Goal: Information Seeking & Learning: Check status

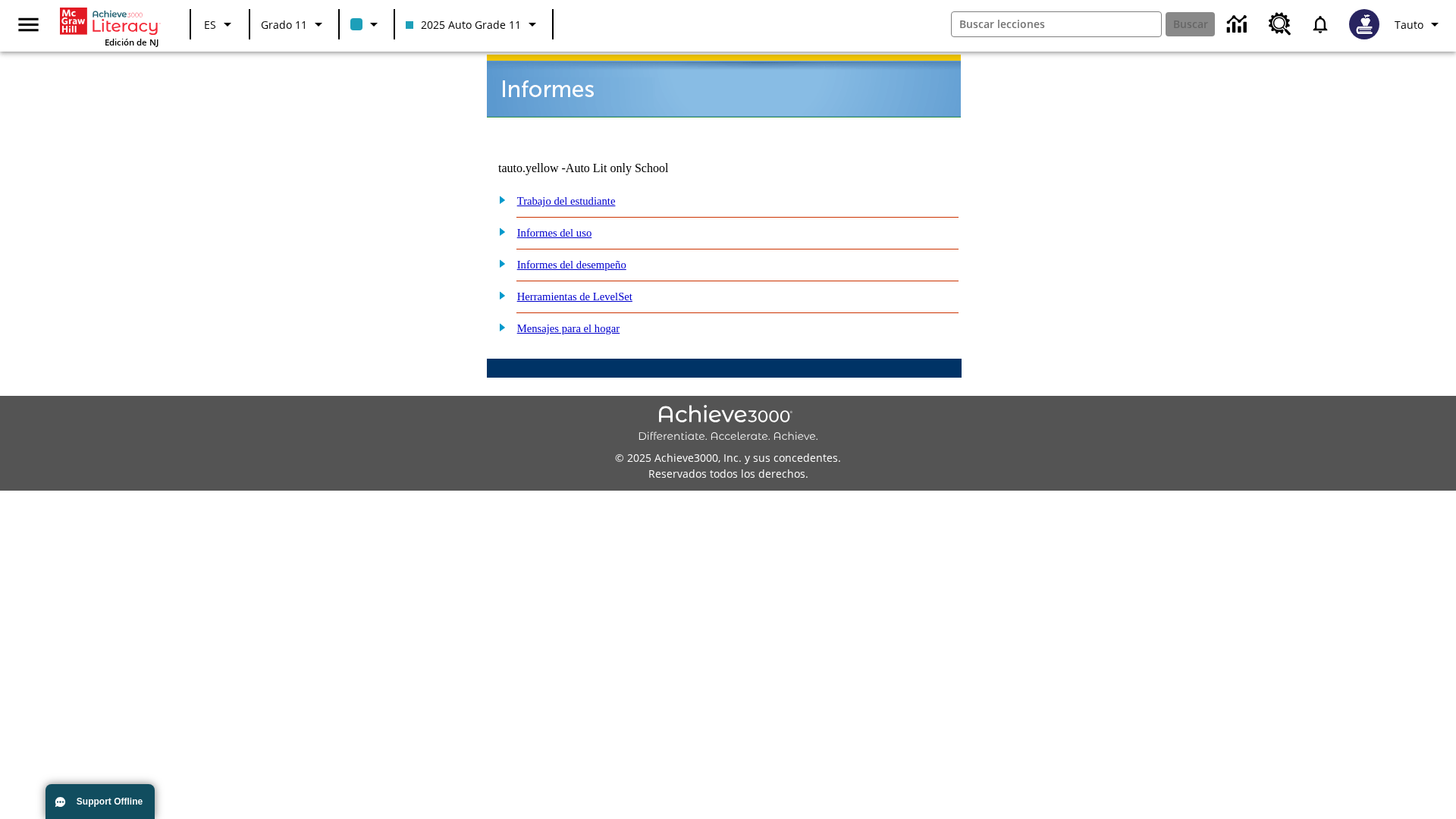
click at [566, 227] on link "Informes del uso" at bounding box center [554, 232] width 75 height 12
click at [0, 0] on link "¿Cuáles de mis estudiantes están usando el programa?" at bounding box center [0, 0] width 0 height 0
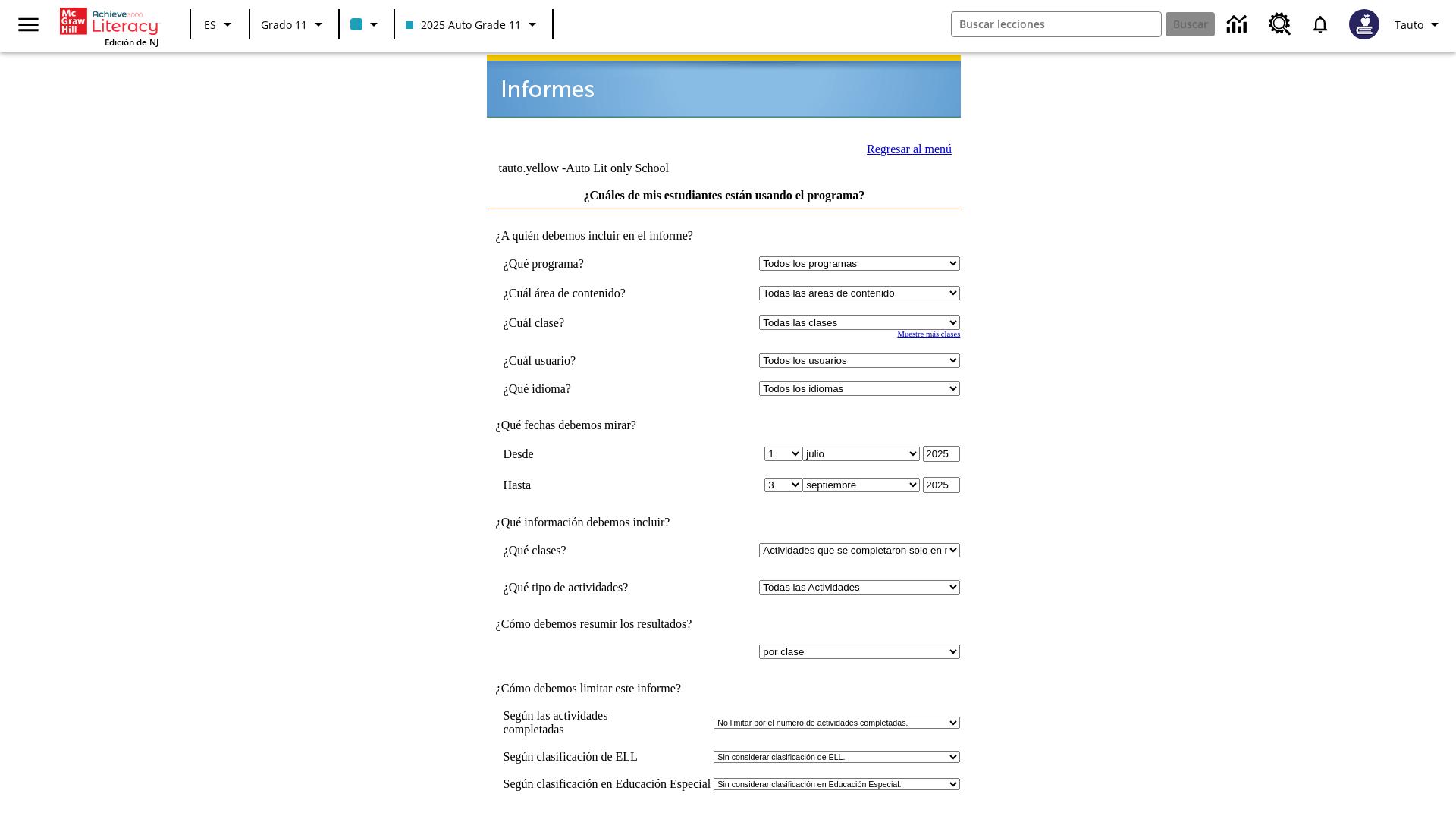
select select "11133141"
click at [863, 353] on select "Todos los usuarios Puma, Sautoen Puma, Sautoes Puma, Sautoss Twoclasses, Sautoe…" at bounding box center [859, 360] width 201 height 15
select select "21437114"
click at [725, 818] on input "Ver Informe" at bounding box center [725, 835] width 70 height 17
click at [905, 147] on link "Regresar al menú" at bounding box center [908, 149] width 85 height 13
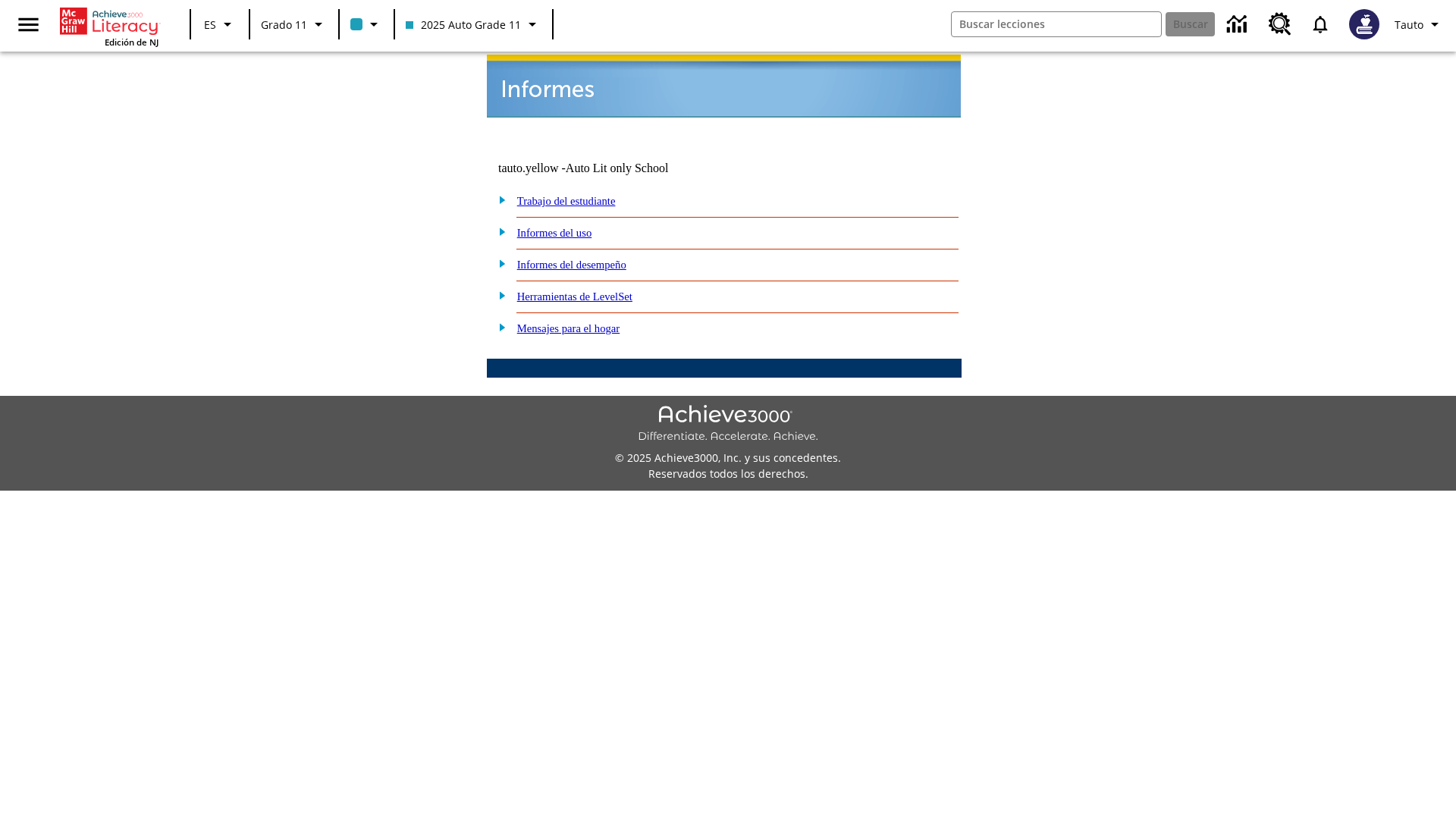
click at [0, 0] on link "¿Cuáles de los padres o tutores están usando el programa?" at bounding box center [0, 0] width 0 height 0
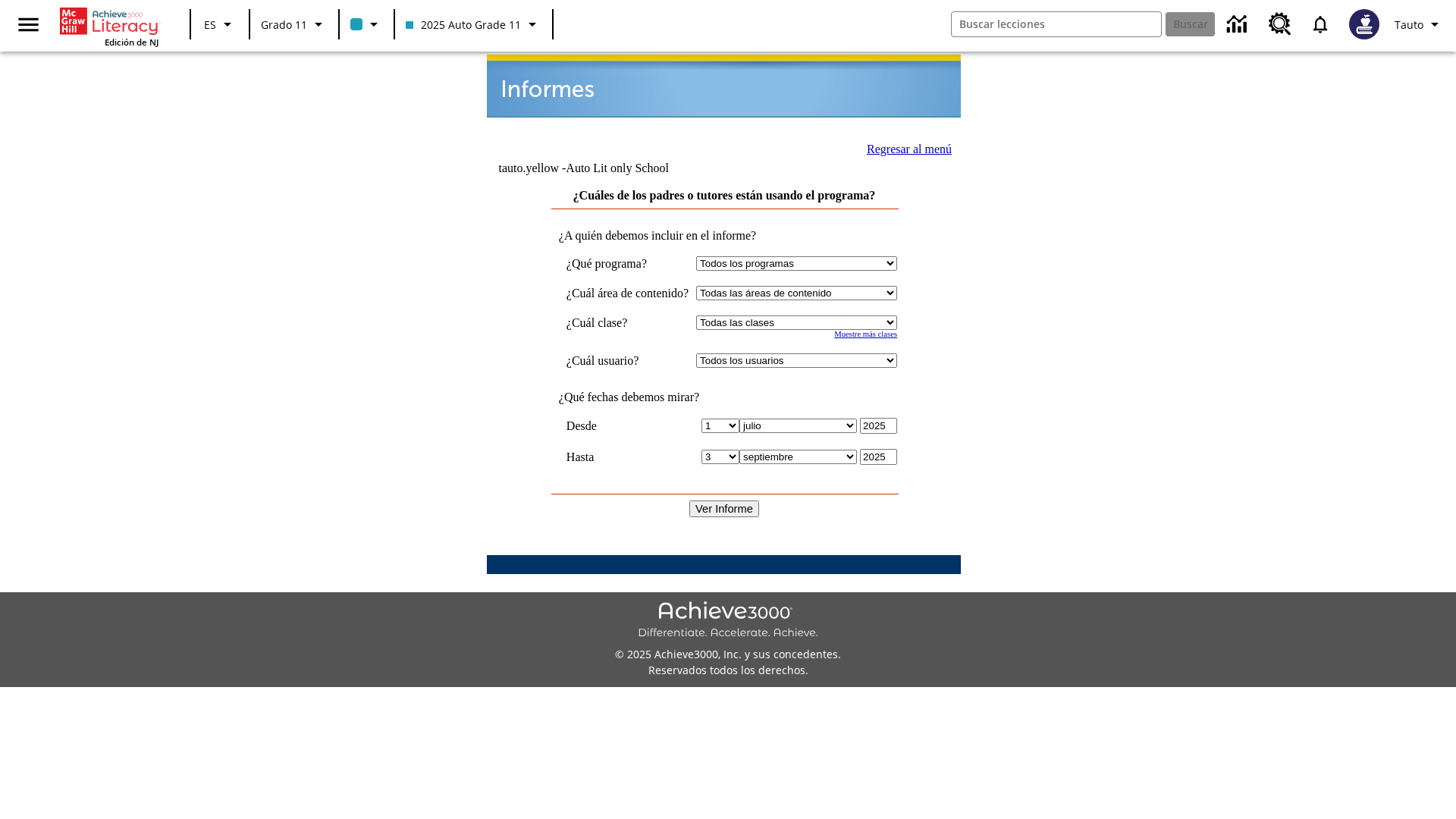
click at [810, 315] on select "Seleccionar una clase: Todas las clases 2025 Auto Grade 11 205 Auto Grade 11 Sa…" at bounding box center [797, 322] width 201 height 15
select select "11133141"
click at [810, 353] on select "Todos los usuarios Puma, Sautoen Puma, Sautoes Puma, Sautoss Twoclasses, Sautoe…" at bounding box center [797, 360] width 201 height 15
select select "21437114"
click at [725, 500] on input "Ver Informe" at bounding box center [725, 508] width 70 height 17
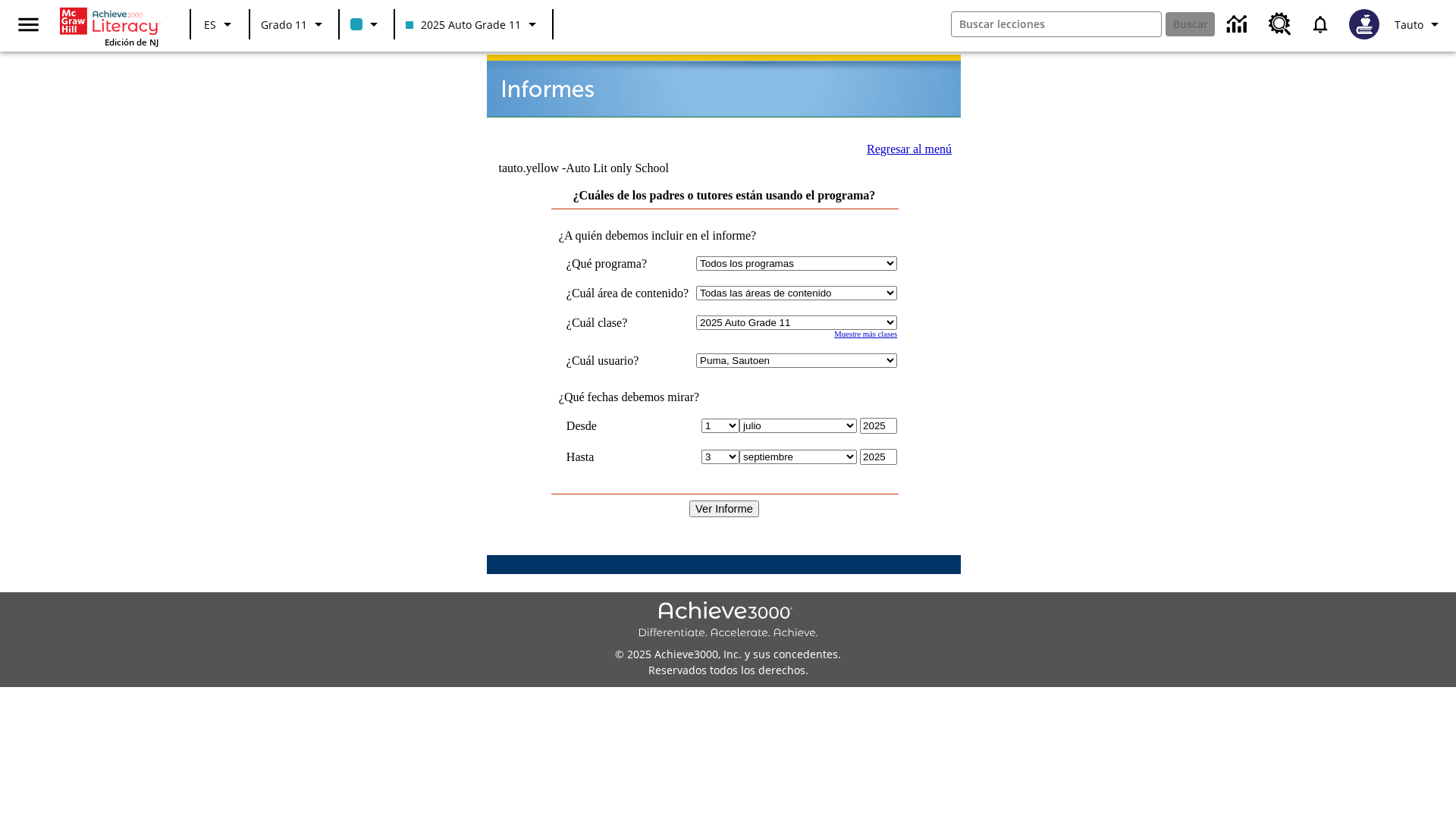
click at [903, 147] on link "Regresar al menú" at bounding box center [908, 149] width 85 height 13
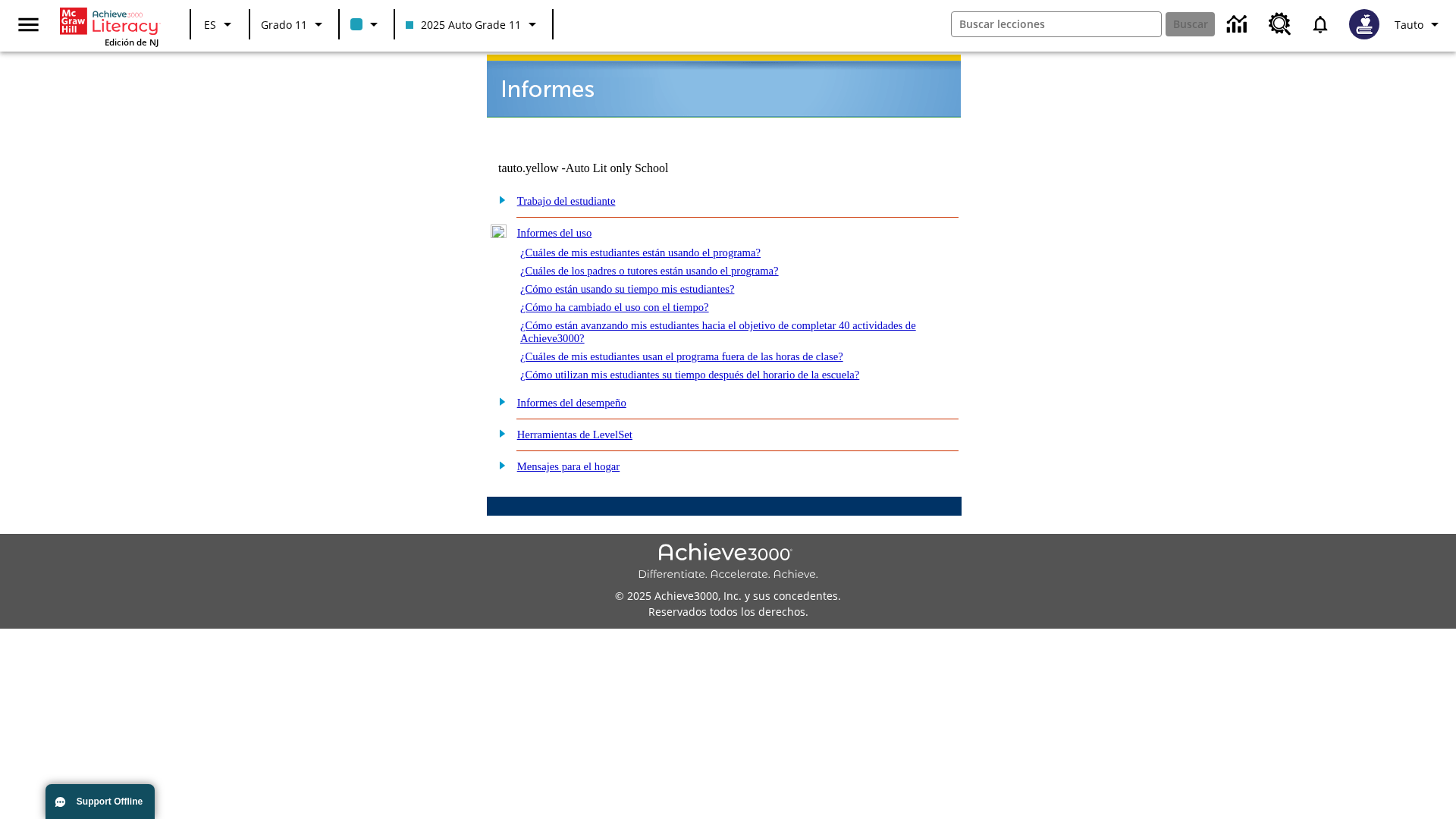
click at [645, 283] on link "¿Cómo están usando su tiempo mis estudiantes?" at bounding box center [627, 289] width 215 height 12
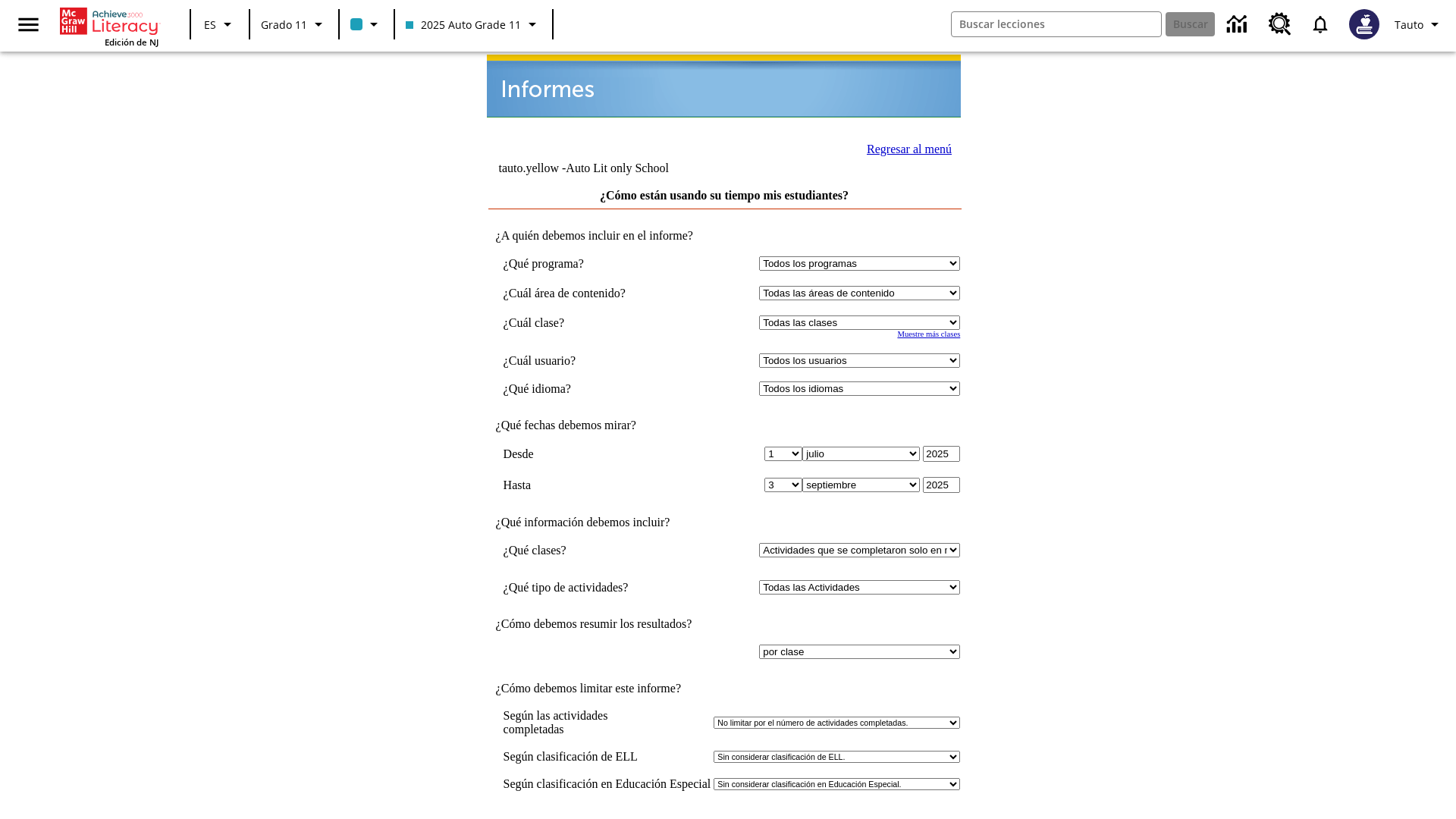
select select "11133141"
select select "21437114"
click at [725, 818] on input "Ver Informe" at bounding box center [725, 835] width 70 height 17
click at [905, 147] on link "Regresar al menú" at bounding box center [908, 149] width 85 height 13
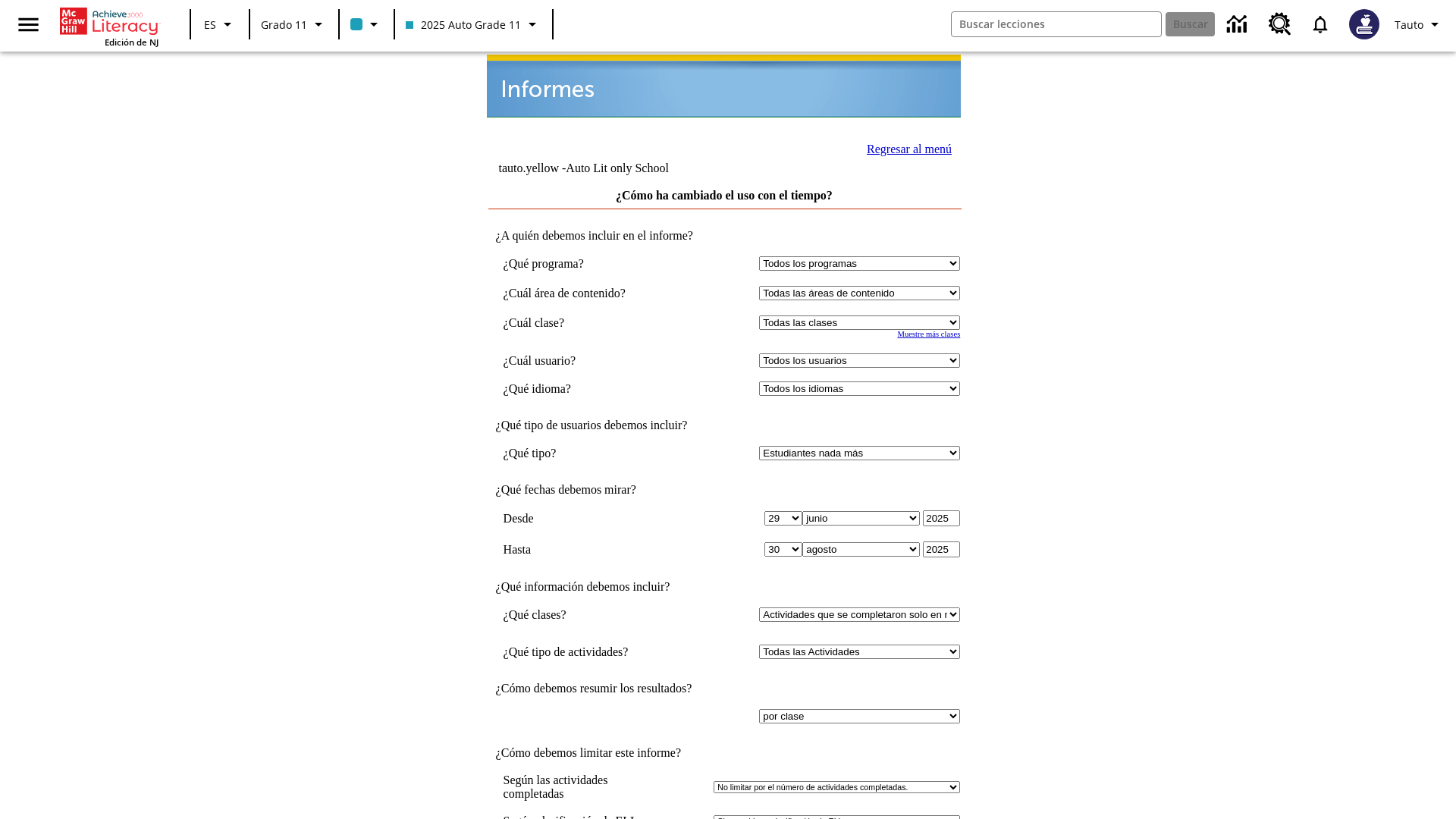
click at [863, 315] on select "Seleccionar una clase: Todas las clases 2025 Auto Grade 11 205 Auto Grade 11 Sa…" at bounding box center [859, 322] width 201 height 15
select select "11133141"
select select "21437114"
click at [905, 147] on link "Regresar al menú" at bounding box center [908, 149] width 85 height 13
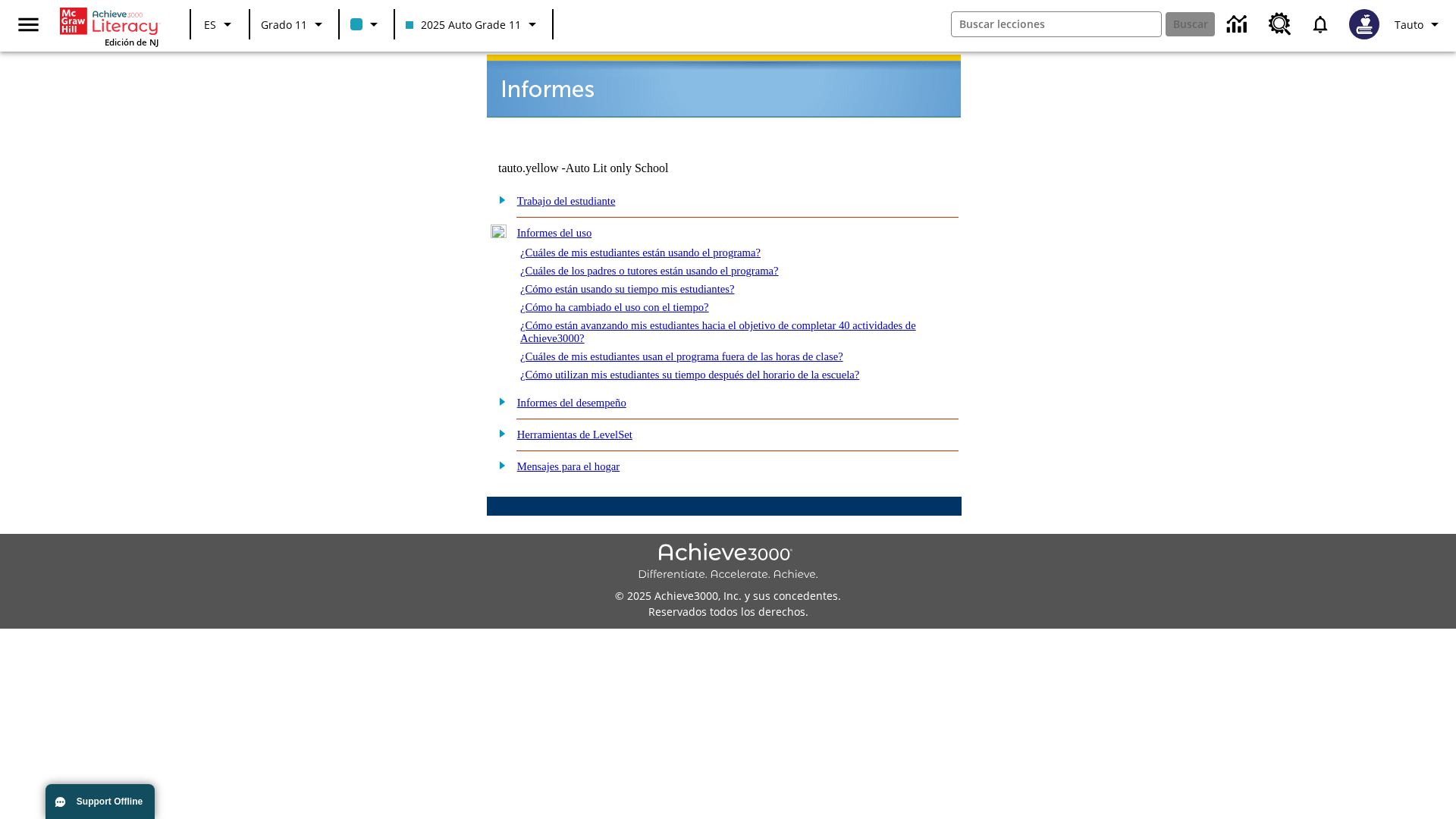
click at [711, 319] on link "¿Cómo están avanzando mis estudiantes hacia el objetivo de completar 40 activid…" at bounding box center [718, 332] width 396 height 25
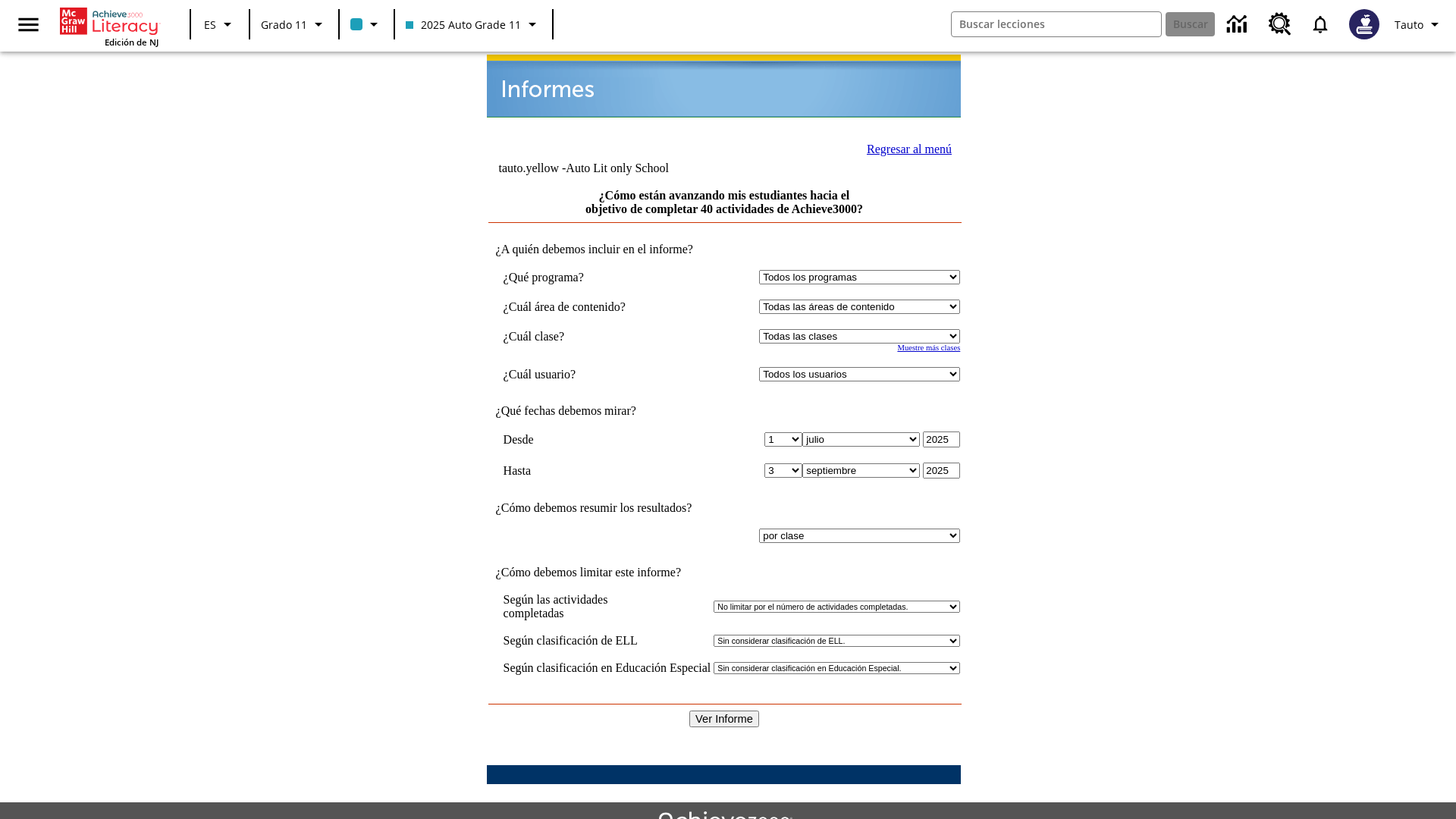
click at [863, 329] on select "Seleccionar una clase: Todas las clases 2025 Auto Grade 11 205 Auto Grade 11 Sa…" at bounding box center [859, 336] width 201 height 15
select select "11133141"
select select "21437114"
click at [725, 710] on input "Ver Informe" at bounding box center [725, 718] width 70 height 17
click at [905, 147] on link "Regresar al menú" at bounding box center [908, 149] width 85 height 13
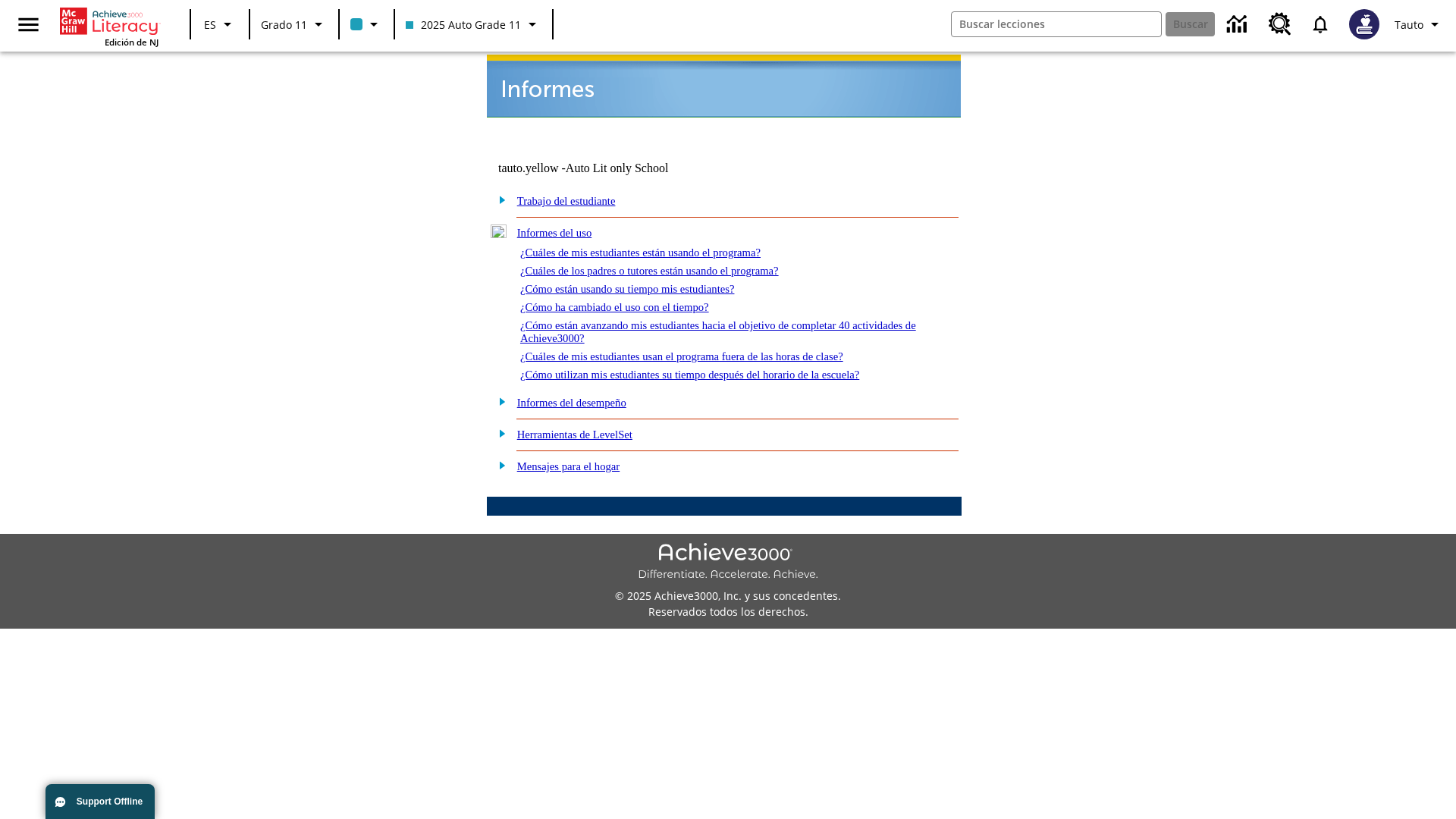
click at [709, 350] on link "¿Cuáles de mis estudiantes usan el programa fuera de las horas de clase?" at bounding box center [682, 356] width 323 height 12
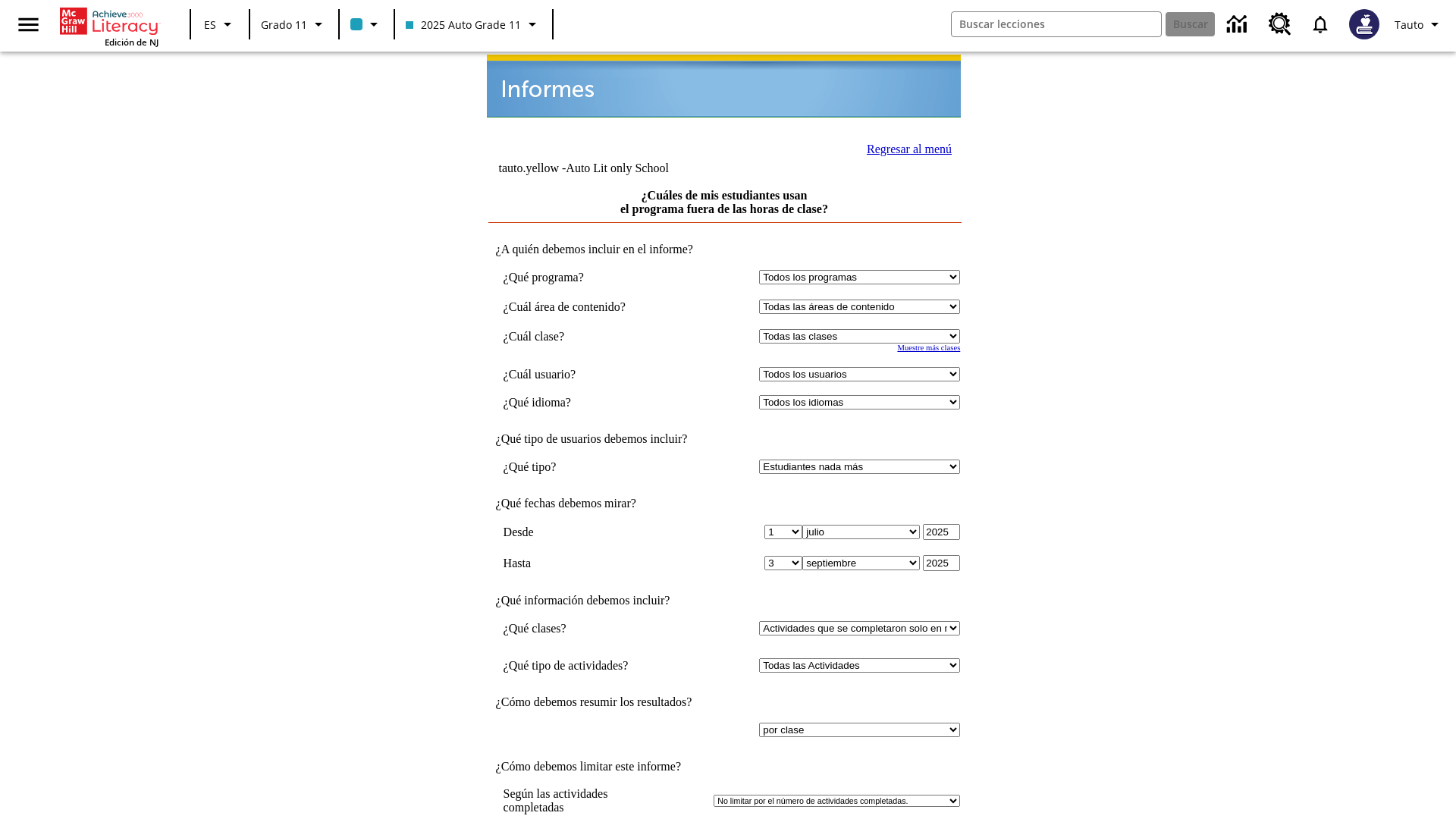
click at [863, 329] on select "Seleccionar una clase: Todas las clases 2025 Auto Grade 11 205 Auto Grade 11 Sa…" at bounding box center [859, 336] width 201 height 15
select select "11133141"
click at [863, 367] on select "Todos los usuarios Puma, Sautoen Puma, Sautoes Puma, Sautoss Twoclasses, Sautoe…" at bounding box center [859, 374] width 201 height 15
select select "21437114"
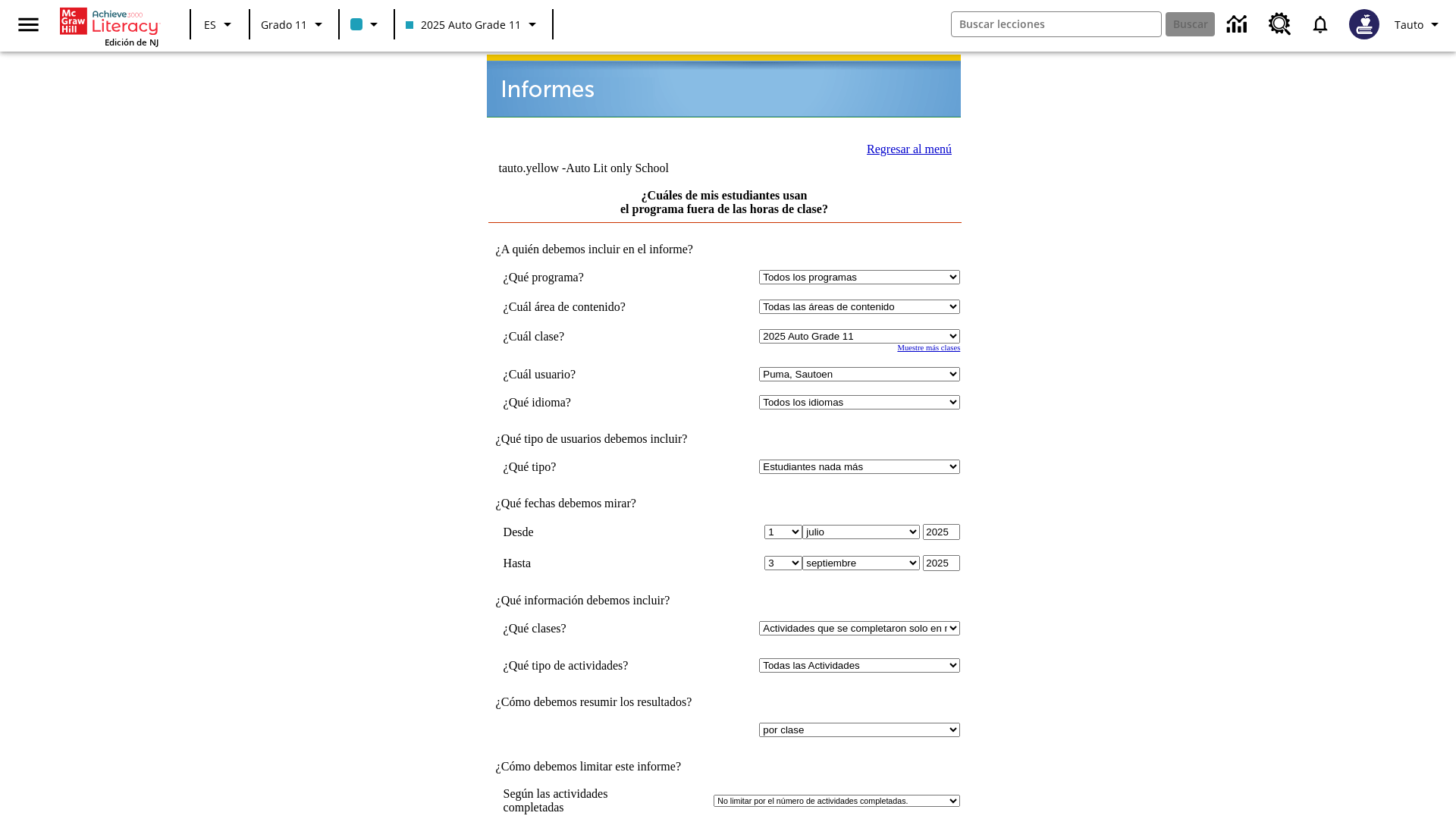
click at [905, 143] on link "Regresar al menú" at bounding box center [908, 149] width 85 height 13
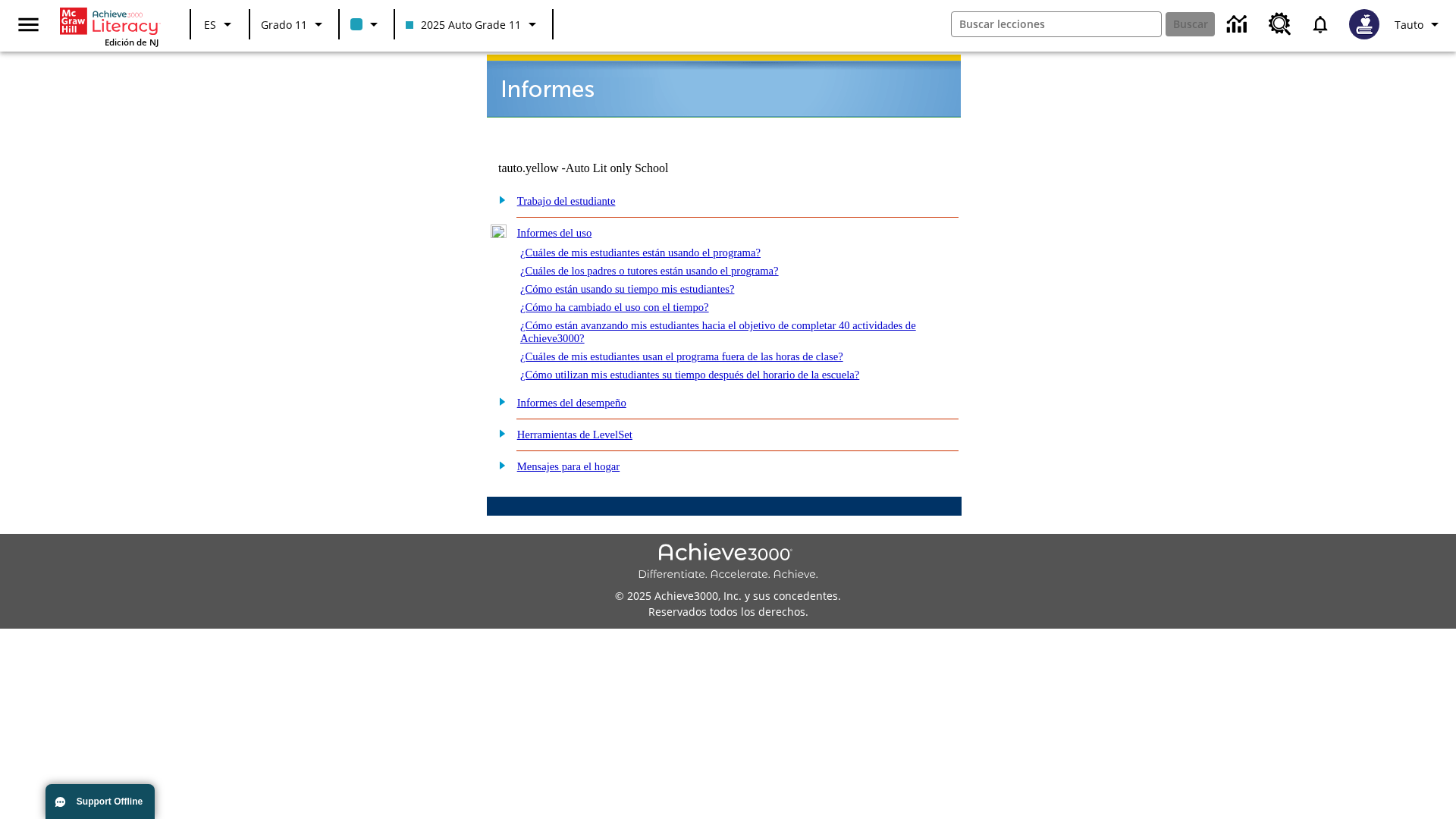
click at [716, 369] on link "¿Cómo utilizan mis estudiantes su tiempo después del horario de la escuela?" at bounding box center [690, 374] width 338 height 12
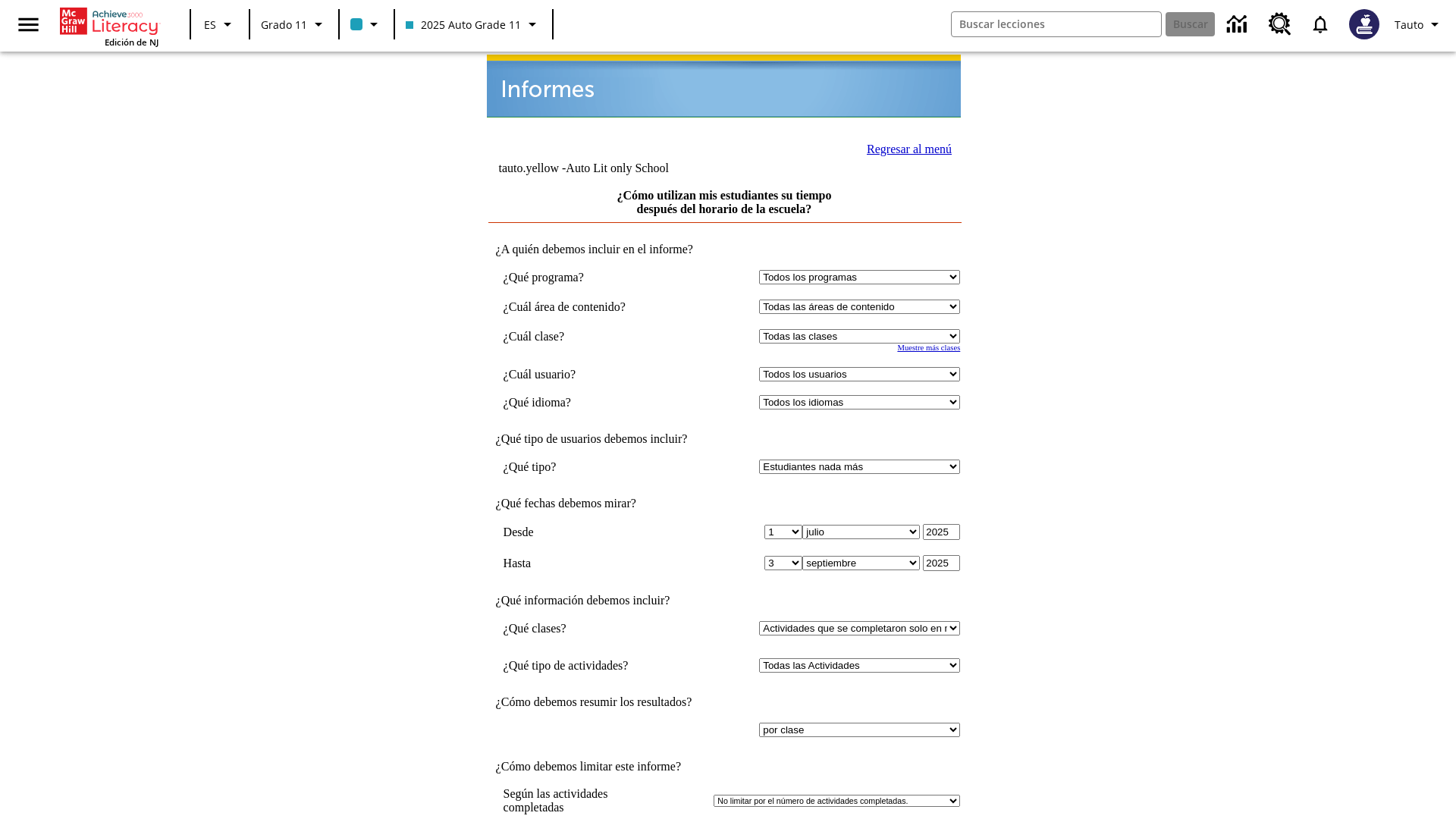
click at [863, 329] on select "Seleccionar una clase: Todas las clases 2025 Auto Grade 11 205 Auto Grade 11 Sa…" at bounding box center [859, 336] width 201 height 15
select select "11133141"
select select "21437114"
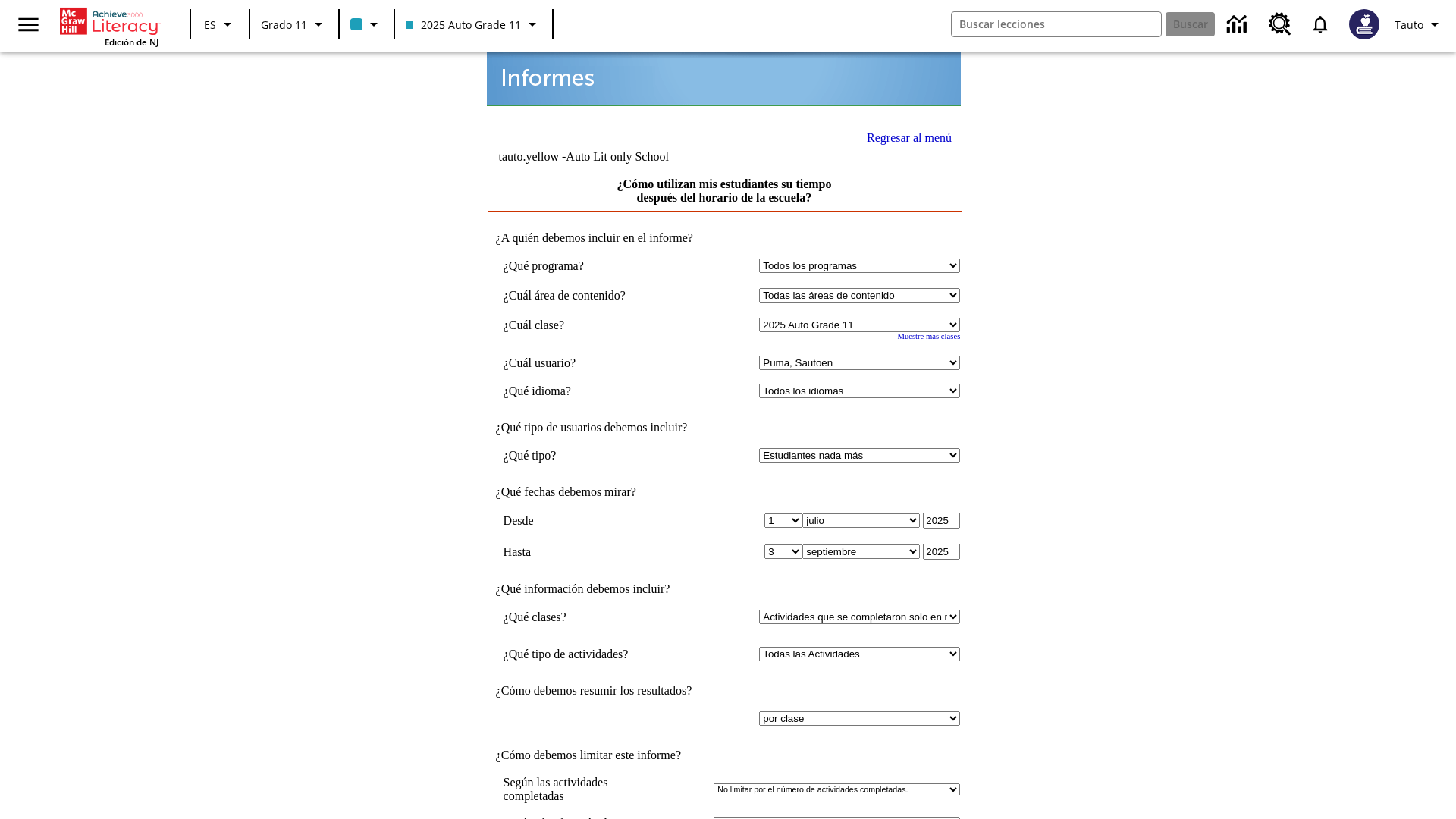
click at [905, 136] on link "Regresar al menú" at bounding box center [908, 137] width 85 height 13
